Goal: Transaction & Acquisition: Register for event/course

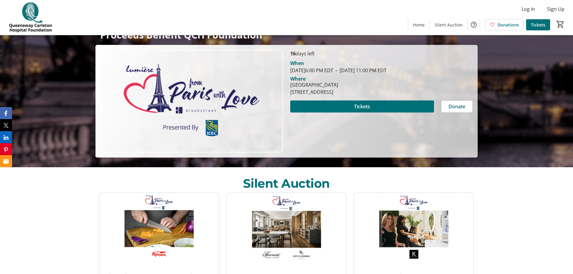
scroll to position [120, 0]
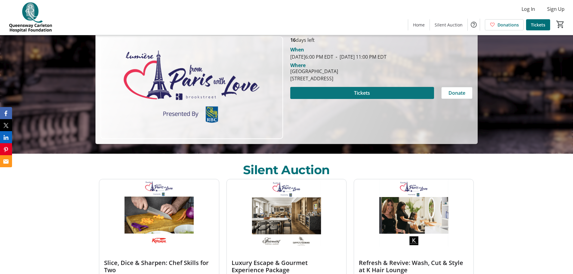
click at [420, 91] on span at bounding box center [362, 93] width 144 height 14
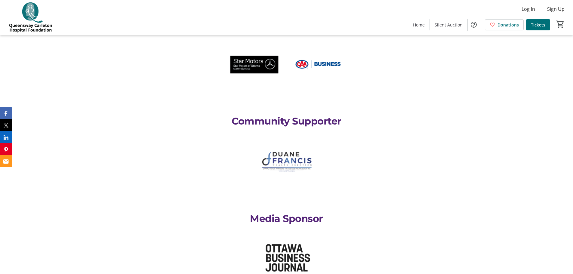
scroll to position [1445, 0]
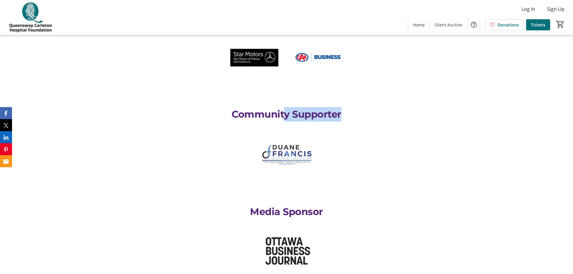
drag, startPoint x: 342, startPoint y: 106, endPoint x: 285, endPoint y: 107, distance: 56.9
click at [285, 107] on p "Community Supporter" at bounding box center [286, 114] width 375 height 14
click at [296, 107] on p "Community Supporter" at bounding box center [286, 114] width 375 height 14
drag, startPoint x: 349, startPoint y: 106, endPoint x: 298, endPoint y: 112, distance: 51.9
click at [298, 112] on p "Community Supporter" at bounding box center [286, 114] width 375 height 14
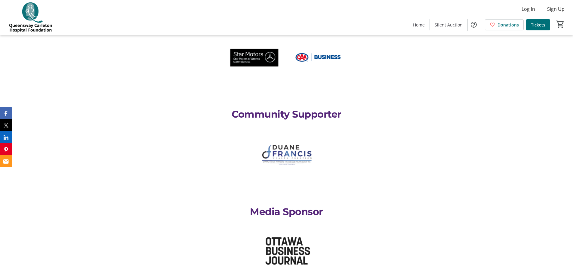
click at [375, 126] on div at bounding box center [286, 165] width 382 height 78
drag, startPoint x: 294, startPoint y: 106, endPoint x: 389, endPoint y: 106, distance: 94.8
click at [389, 107] on p "Community Supporter" at bounding box center [286, 114] width 375 height 14
click at [386, 107] on p "Community Supporter" at bounding box center [286, 114] width 375 height 14
drag, startPoint x: 347, startPoint y: 106, endPoint x: 269, endPoint y: 106, distance: 78.3
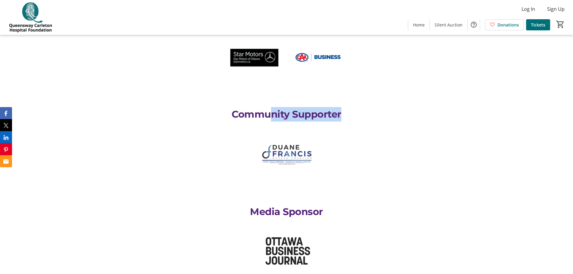
click at [269, 107] on p "Community Supporter" at bounding box center [286, 114] width 375 height 14
click at [393, 109] on p "Community Supporter" at bounding box center [286, 114] width 375 height 14
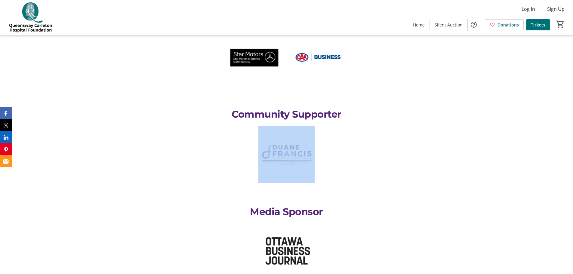
click at [393, 109] on p "Community Supporter" at bounding box center [286, 114] width 375 height 14
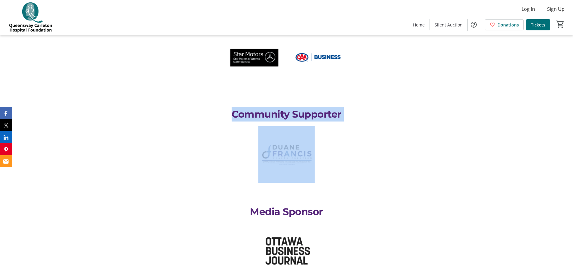
click at [392, 110] on p "Community Supporter" at bounding box center [286, 114] width 375 height 14
click at [391, 108] on p "Community Supporter" at bounding box center [286, 114] width 375 height 14
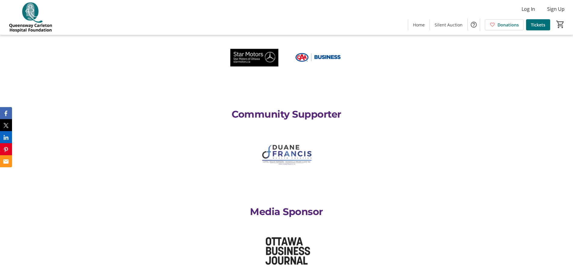
click at [391, 107] on p "Community Supporter" at bounding box center [286, 114] width 375 height 14
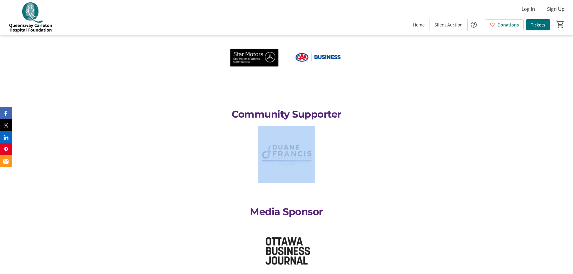
click at [389, 107] on p "Community Supporter" at bounding box center [286, 114] width 375 height 14
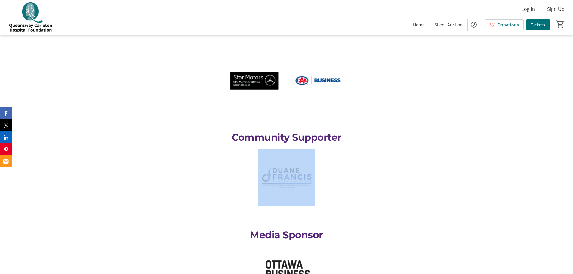
scroll to position [1415, 0]
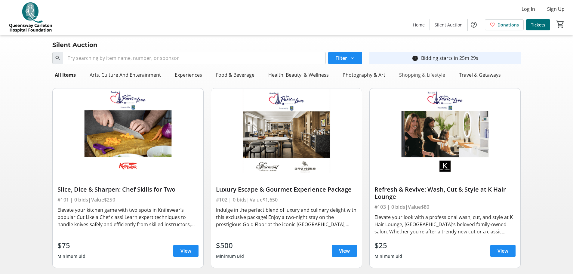
click at [414, 73] on div "Shopping & Lifestyle" at bounding box center [422, 75] width 51 height 12
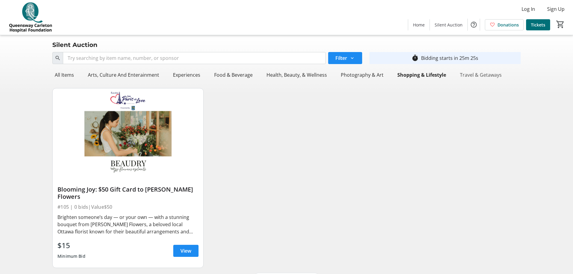
click at [484, 73] on div "Travel & Getaways" at bounding box center [481, 75] width 47 height 12
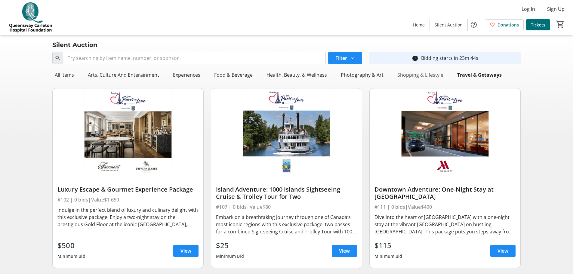
click at [423, 73] on div "Shopping & Lifestyle" at bounding box center [420, 75] width 51 height 12
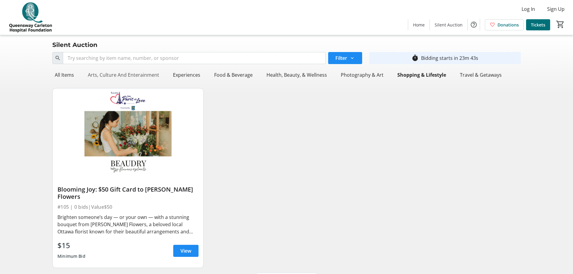
click at [126, 74] on div "Arts, Culture And Enterainment" at bounding box center [123, 75] width 76 height 12
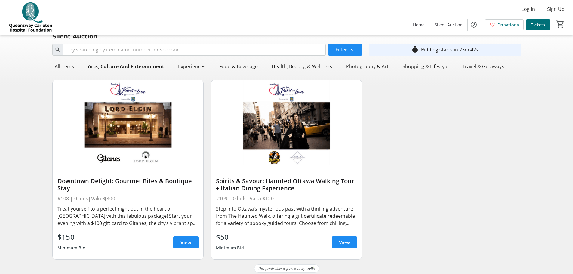
scroll to position [12, 0]
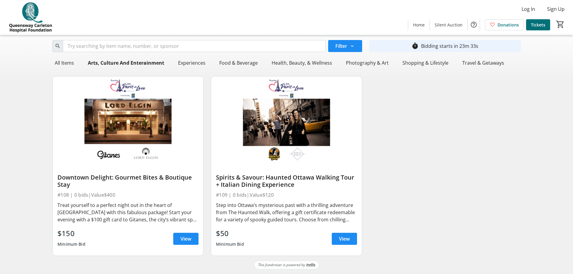
click at [176, 61] on div "Experiences" at bounding box center [192, 63] width 32 height 12
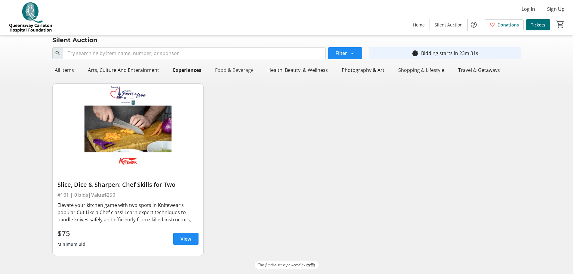
click at [227, 73] on div "Food & Beverage" at bounding box center [234, 70] width 43 height 12
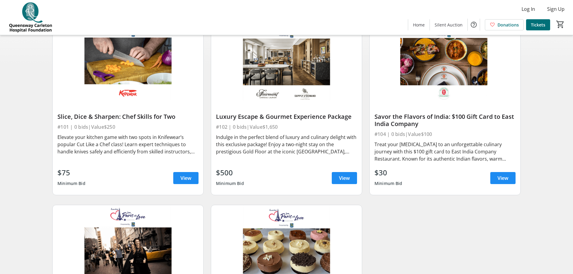
scroll to position [0, 0]
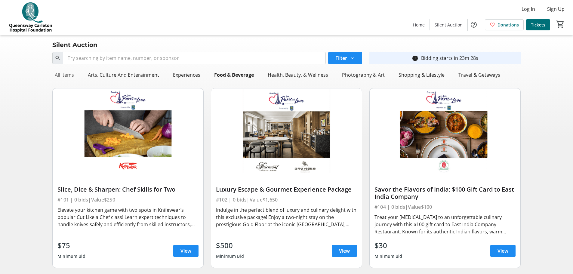
click at [69, 76] on div "All Items" at bounding box center [64, 75] width 24 height 12
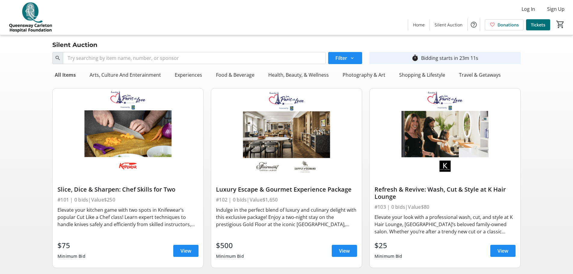
click at [62, 75] on div "All Items" at bounding box center [65, 75] width 26 height 12
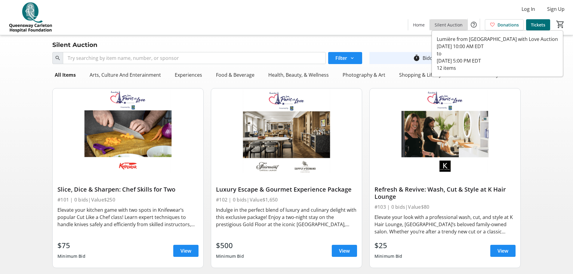
click at [457, 26] on span "Silent Auction" at bounding box center [449, 25] width 28 height 6
click at [445, 25] on span "Silent Auction" at bounding box center [449, 25] width 28 height 6
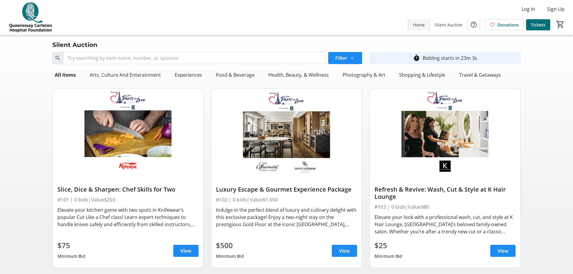
click at [423, 23] on span "Home" at bounding box center [419, 25] width 12 height 6
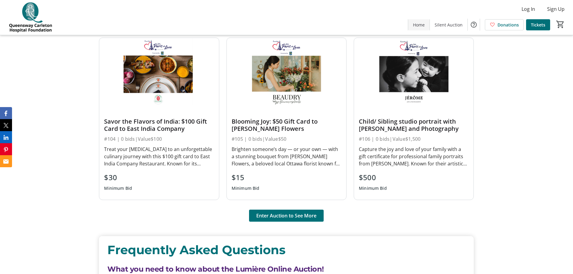
scroll to position [512, 0]
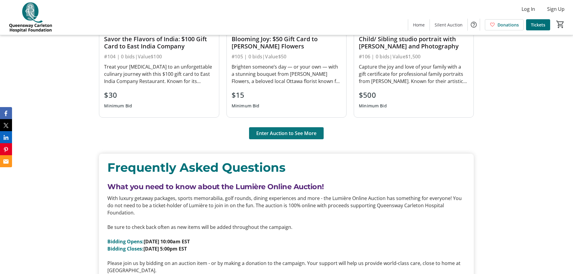
click at [308, 131] on span "Enter Auction to See More" at bounding box center [286, 133] width 60 height 7
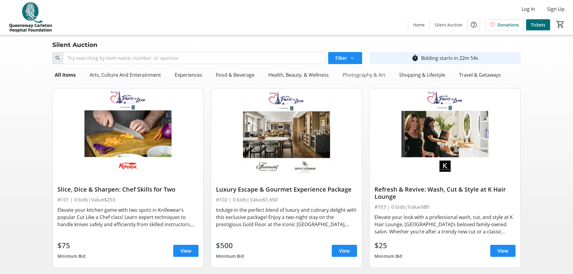
click at [362, 75] on div "Photography & Art" at bounding box center [364, 75] width 48 height 12
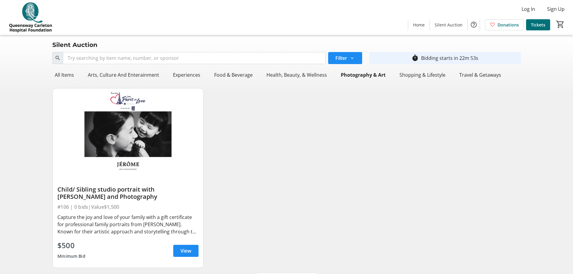
click at [303, 82] on nav "All Items Arts, Culture And Enterainment Experiences Food & Beverage Health, Be…" at bounding box center [286, 75] width 469 height 17
click at [296, 73] on div "Health, Beauty, & Wellness" at bounding box center [296, 75] width 65 height 12
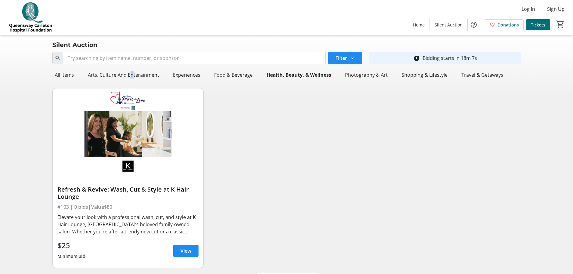
click at [92, 76] on div "Arts, Culture And Enterainment" at bounding box center [123, 75] width 76 height 12
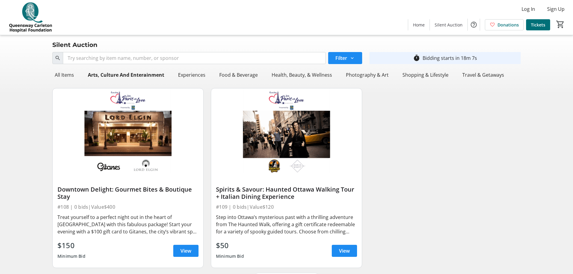
click at [43, 75] on div "Search Filter timer_outline Bidding starts in 18m 7s All Items Arts, Culture An…" at bounding box center [286, 161] width 571 height 223
click at [70, 73] on div "All Items" at bounding box center [64, 75] width 24 height 12
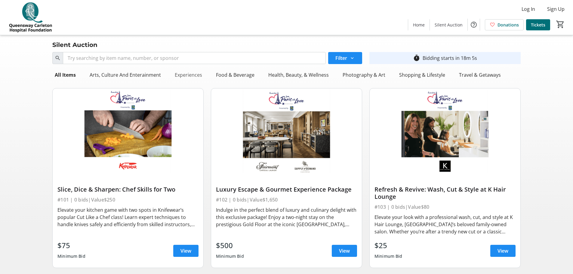
click at [189, 73] on div "Experiences" at bounding box center [188, 75] width 32 height 12
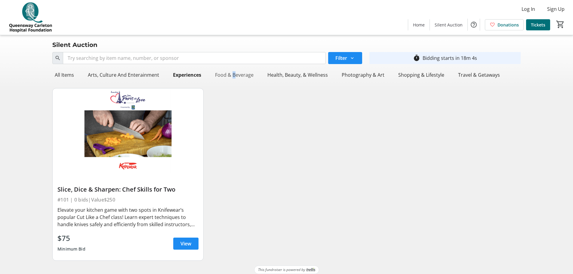
click at [231, 74] on div "Food & Beverage" at bounding box center [234, 75] width 43 height 12
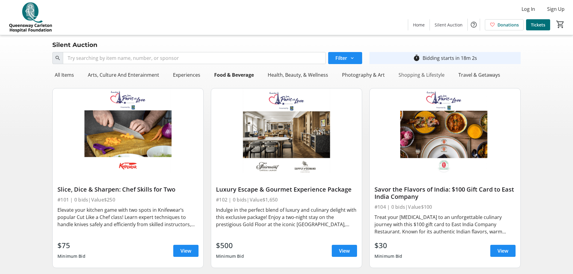
click at [430, 78] on div "Shopping & Lifestyle" at bounding box center [421, 75] width 51 height 12
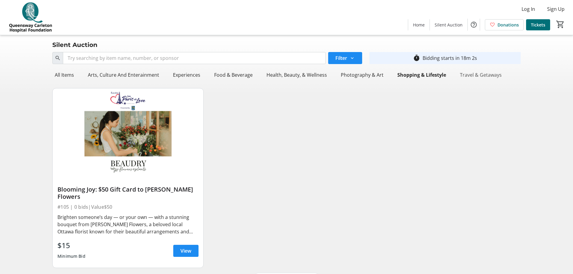
click at [487, 77] on div "Travel & Getaways" at bounding box center [481, 75] width 47 height 12
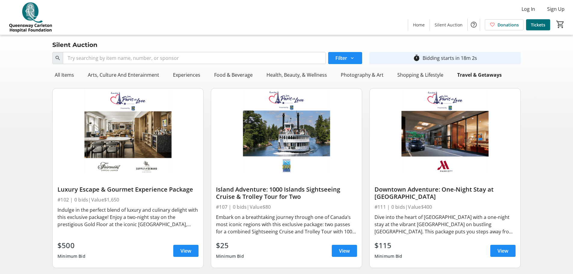
click at [386, 78] on div "Photography & Art" at bounding box center [362, 75] width 57 height 12
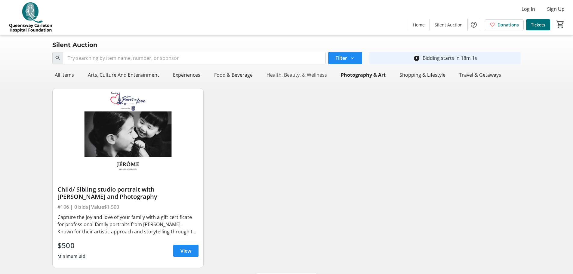
click at [289, 77] on div "Health, Beauty, & Wellness" at bounding box center [296, 75] width 65 height 12
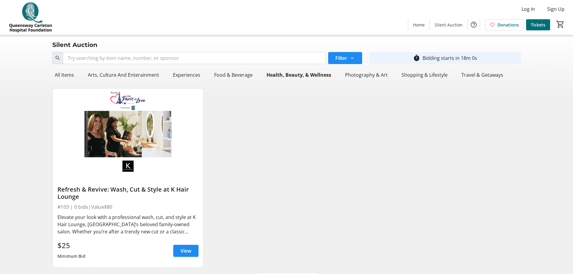
scroll to position [12, 0]
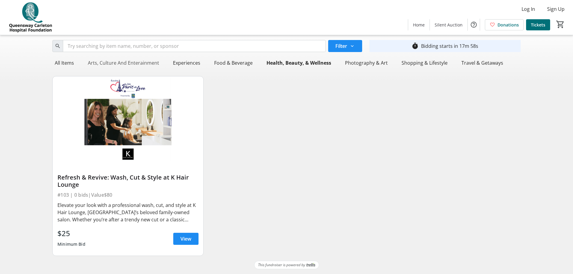
click at [139, 64] on div "Arts, Culture And Enterainment" at bounding box center [123, 63] width 76 height 12
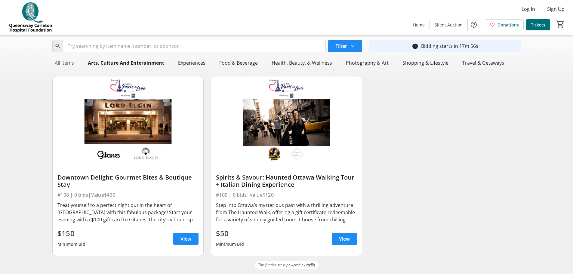
click at [72, 62] on div "All Items" at bounding box center [64, 63] width 24 height 12
